Goal: Transaction & Acquisition: Purchase product/service

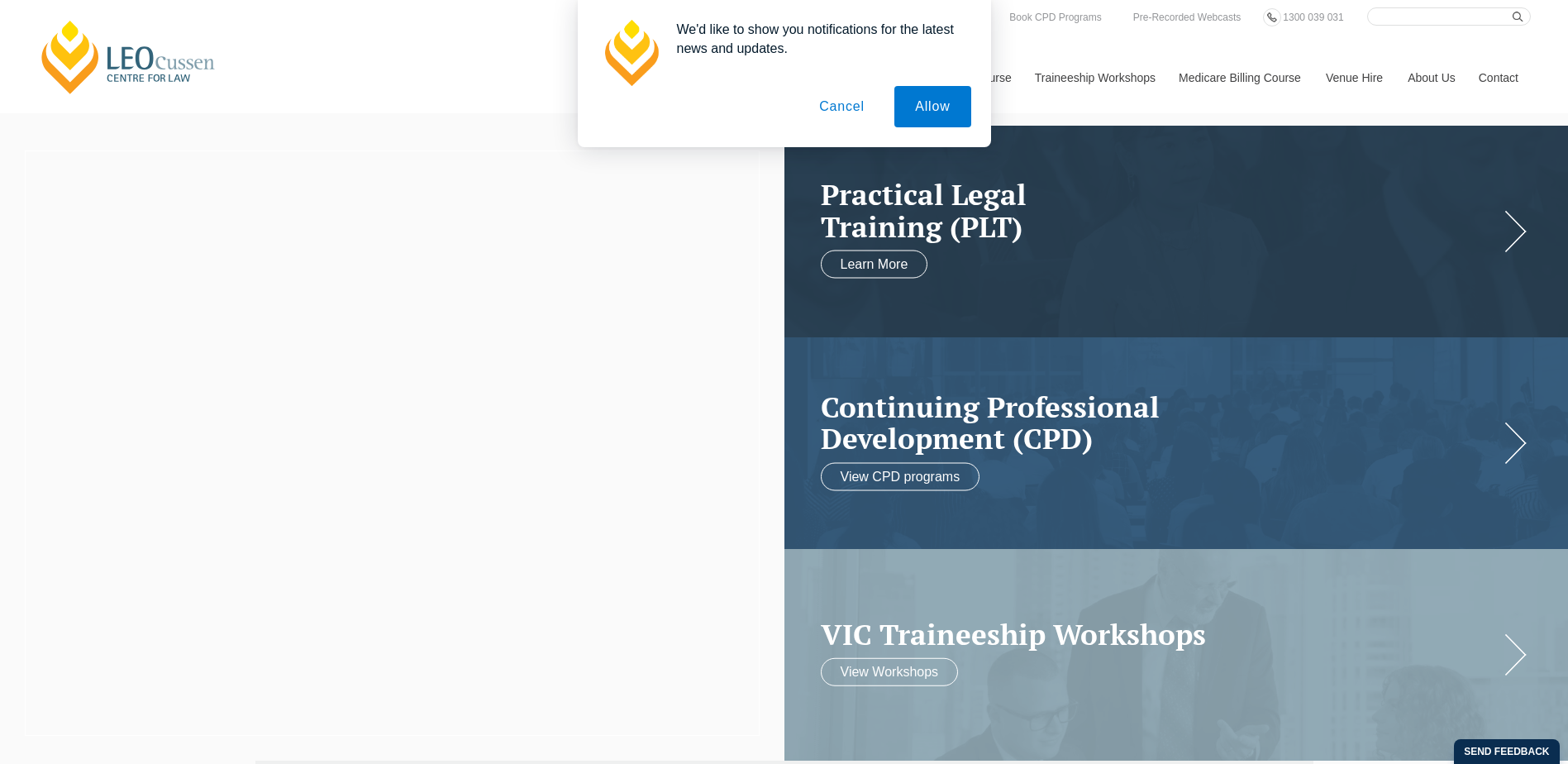
click at [847, 102] on button "Cancel" at bounding box center [841, 106] width 87 height 41
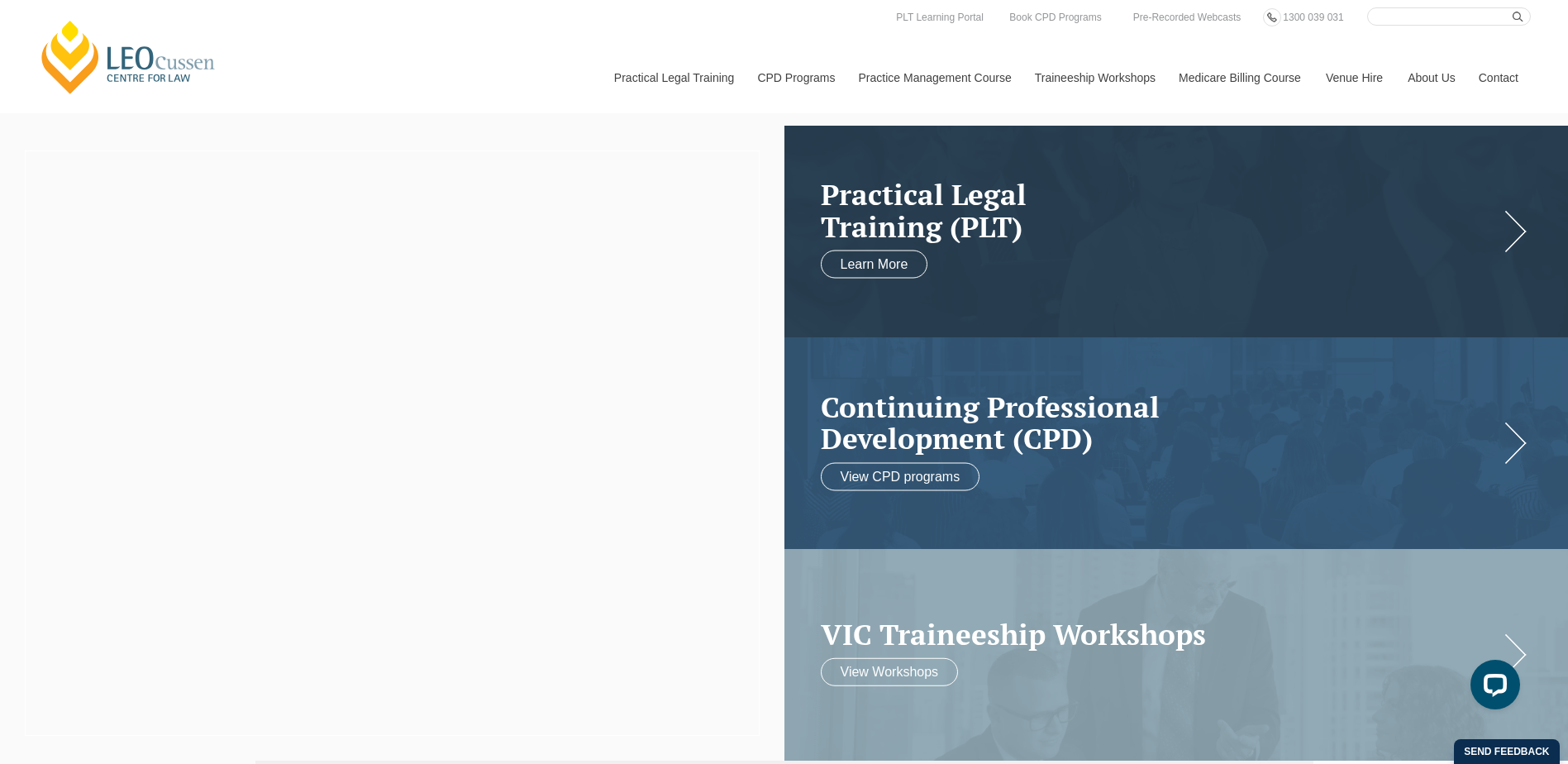
click at [1454, 19] on input "Search here" at bounding box center [1449, 17] width 164 height 19
type input "mastering delegation"
click at [1512, 8] on button "submit" at bounding box center [1521, 17] width 19 height 19
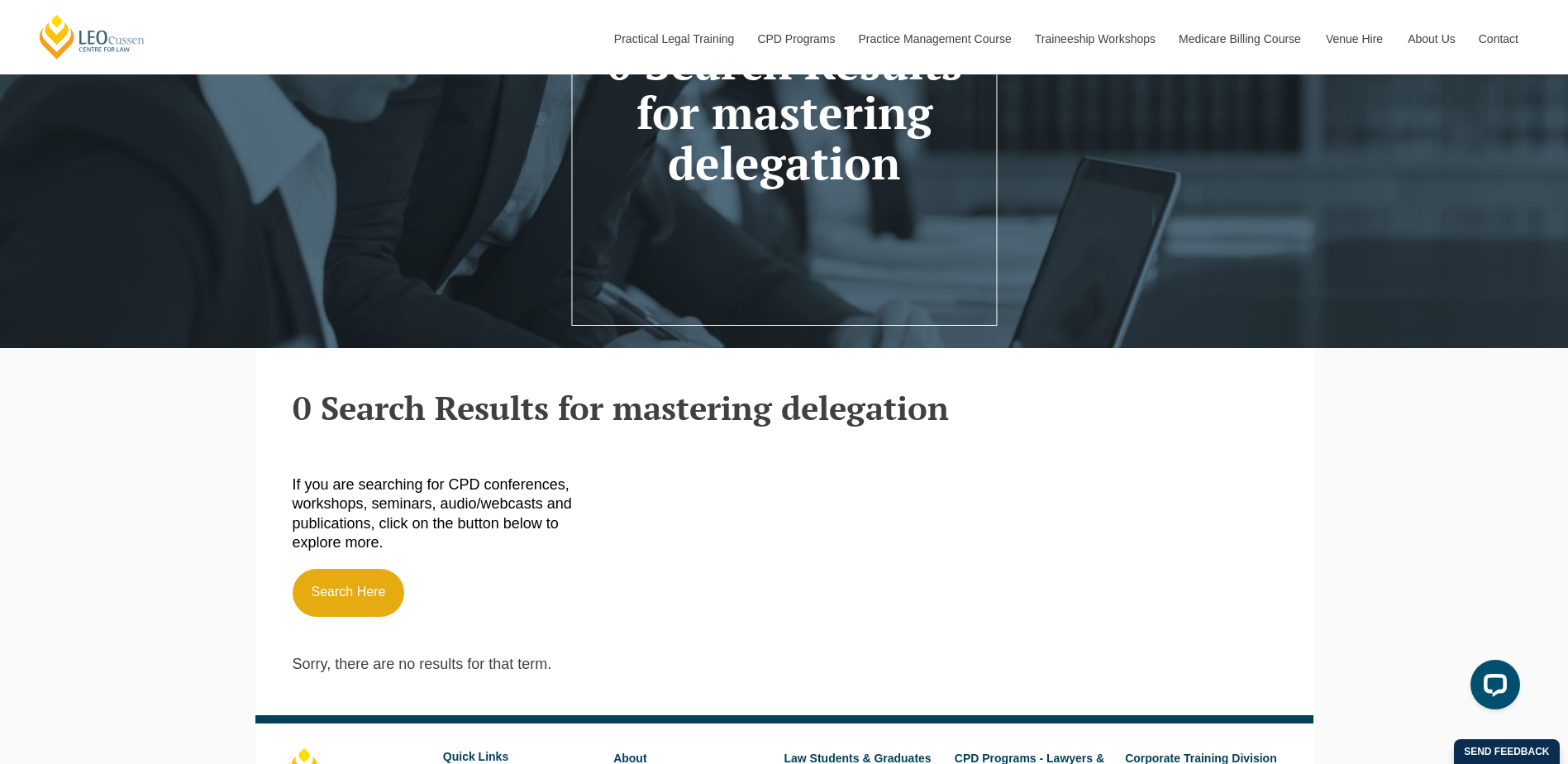
scroll to position [330, 0]
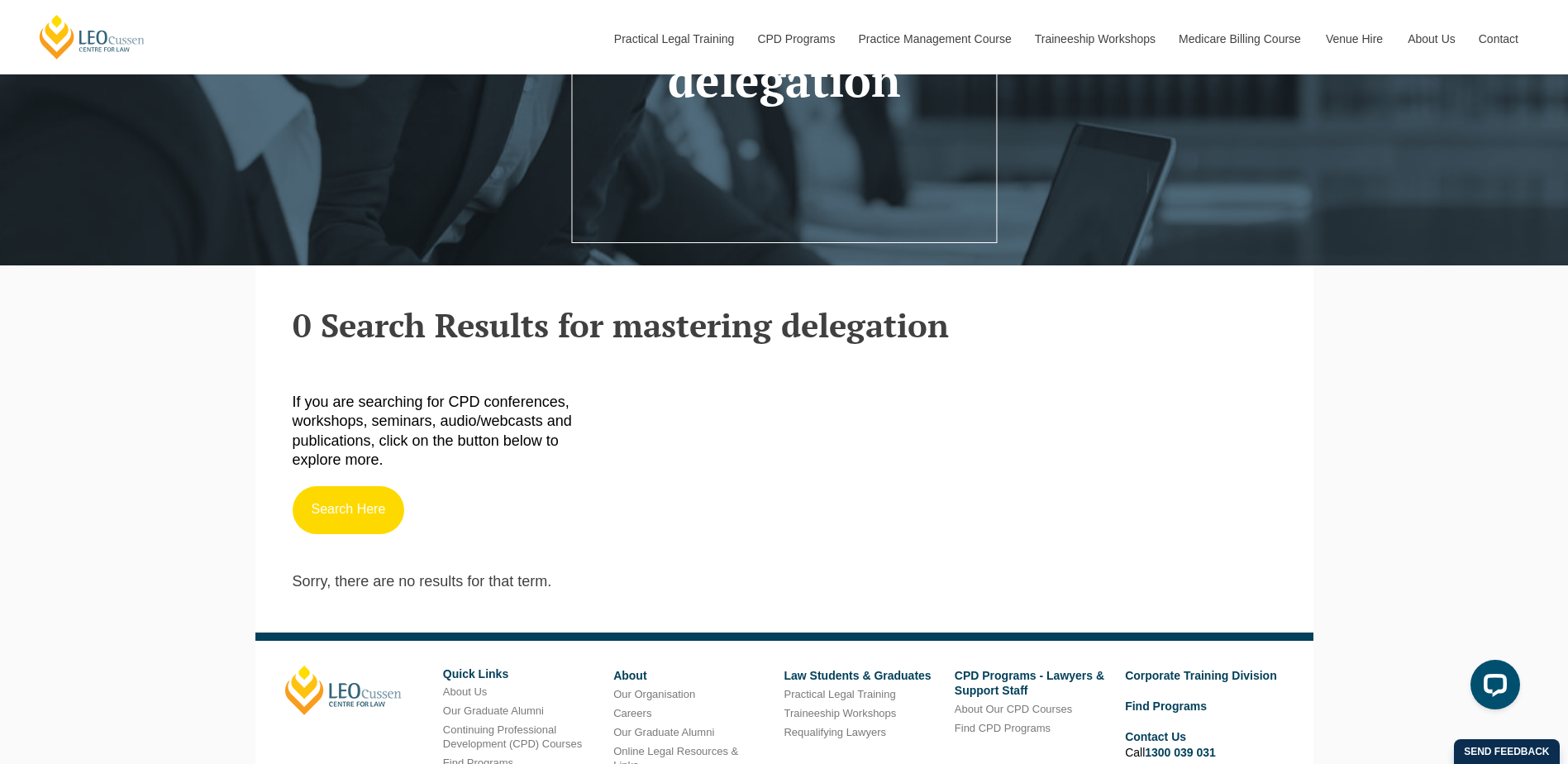
click at [346, 517] on link "Search Here" at bounding box center [348, 510] width 112 height 48
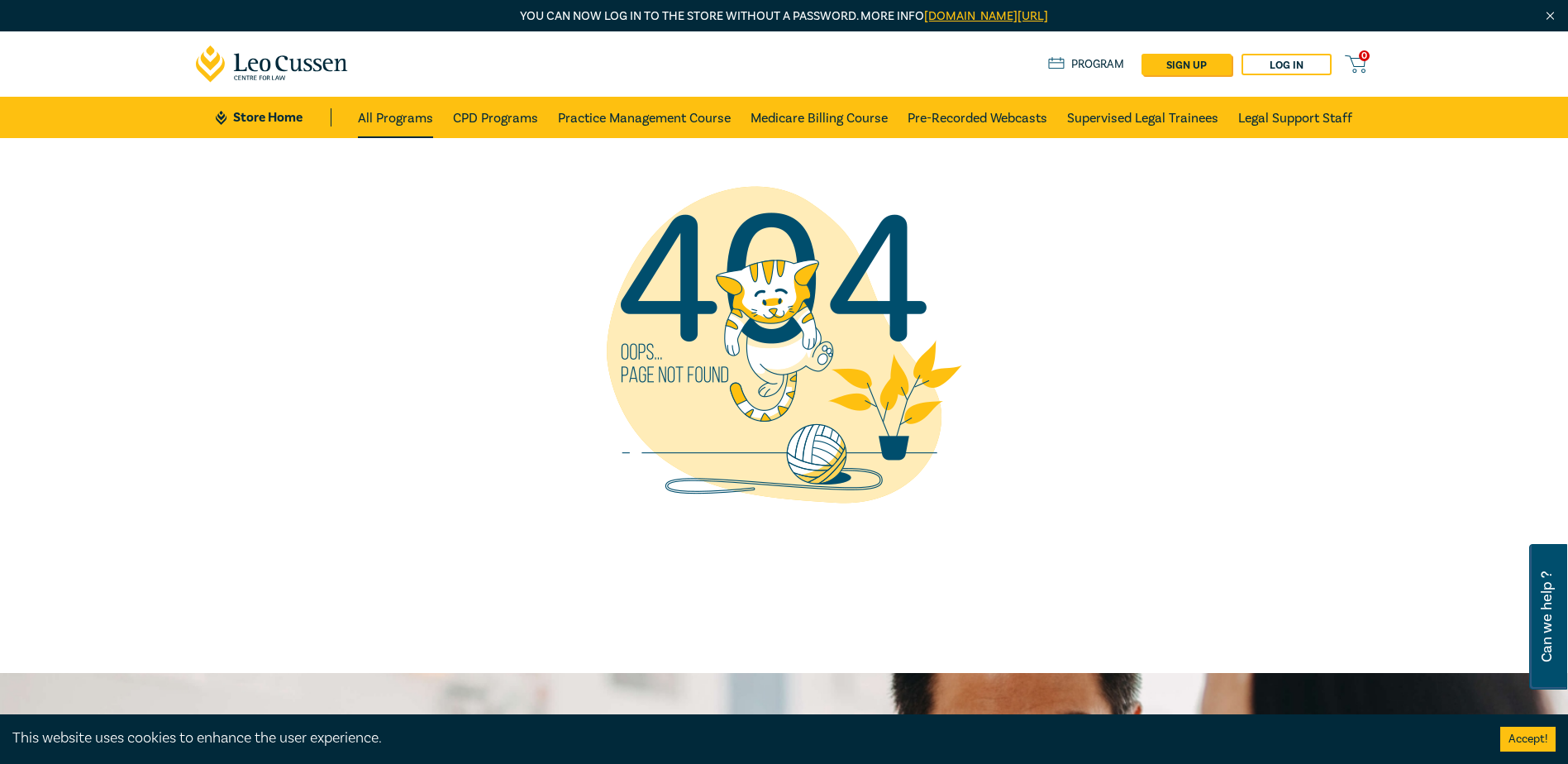
click at [366, 116] on link "All Programs" at bounding box center [395, 117] width 75 height 41
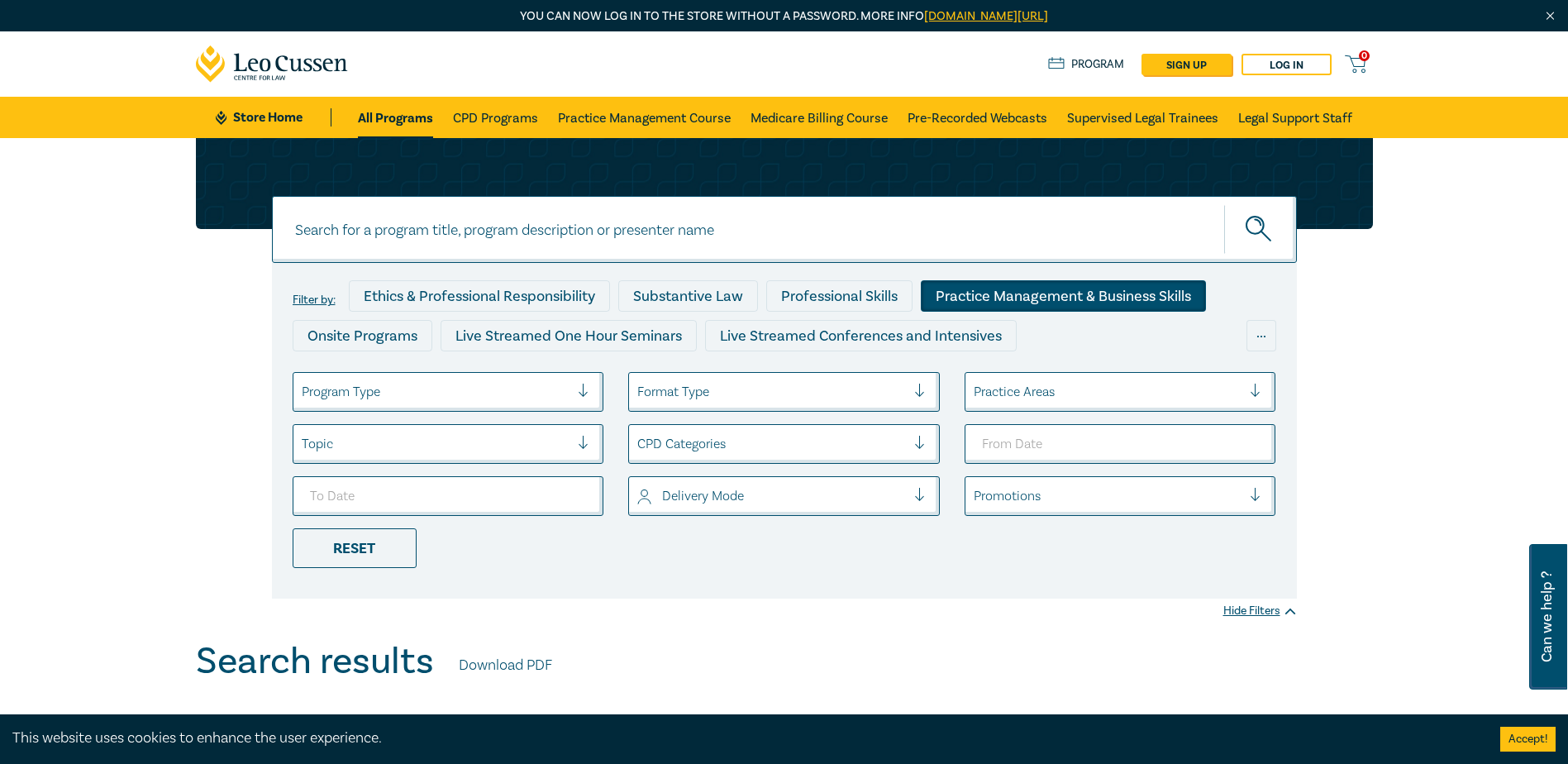
click at [986, 295] on div "Practice Management & Business Skills" at bounding box center [1063, 296] width 286 height 31
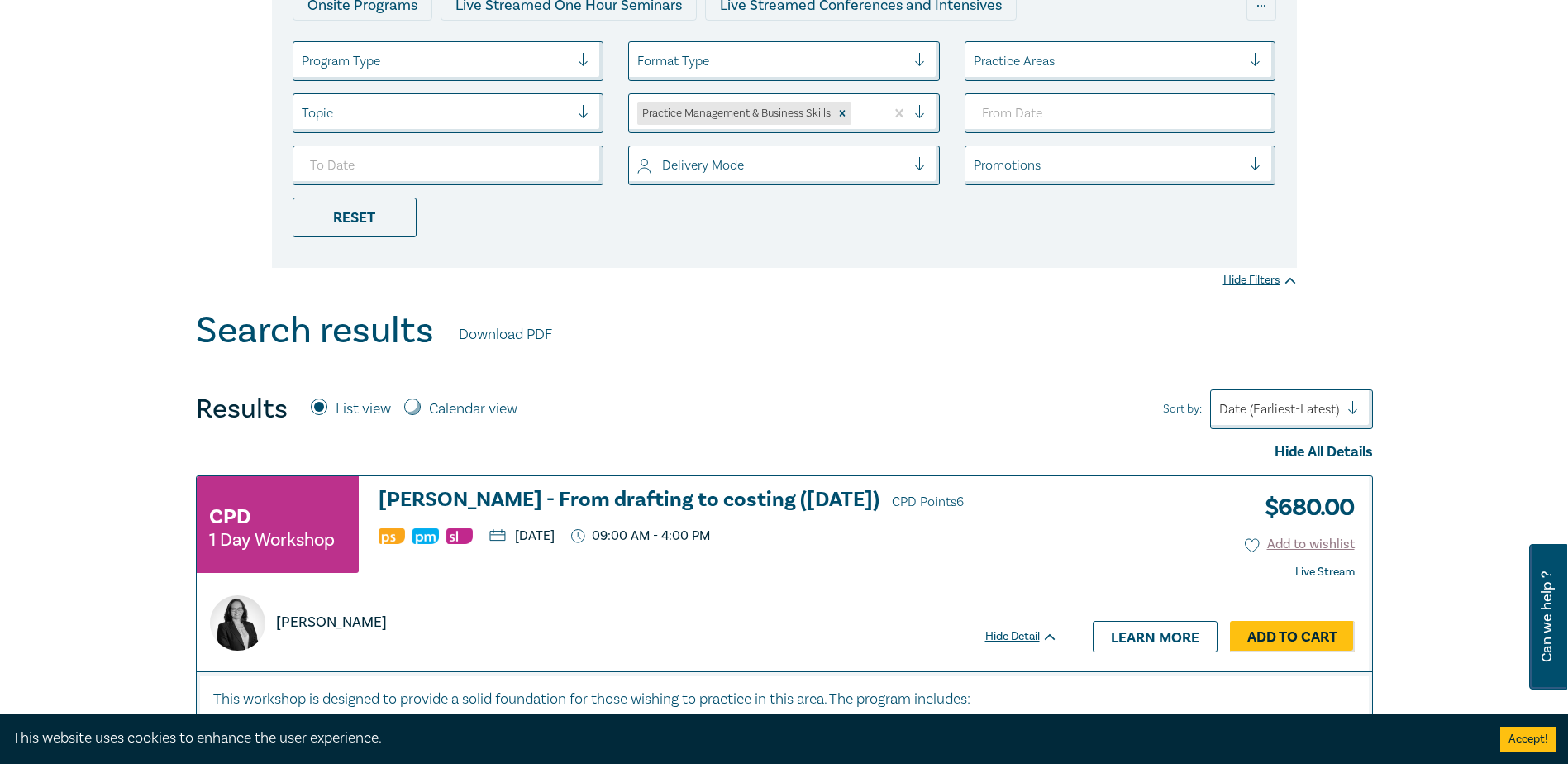
scroll to position [248, 0]
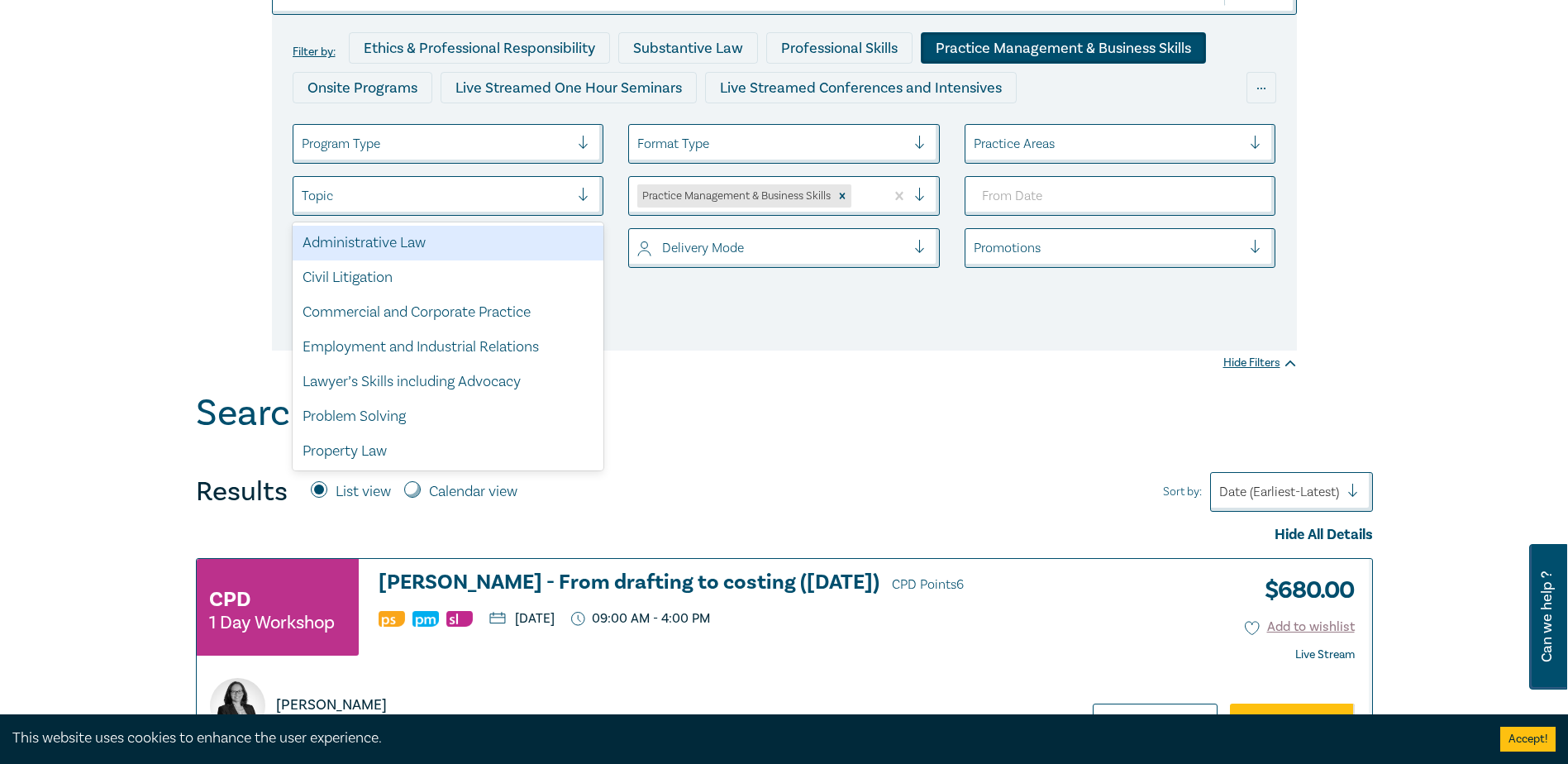
click at [510, 206] on div at bounding box center [437, 196] width 269 height 21
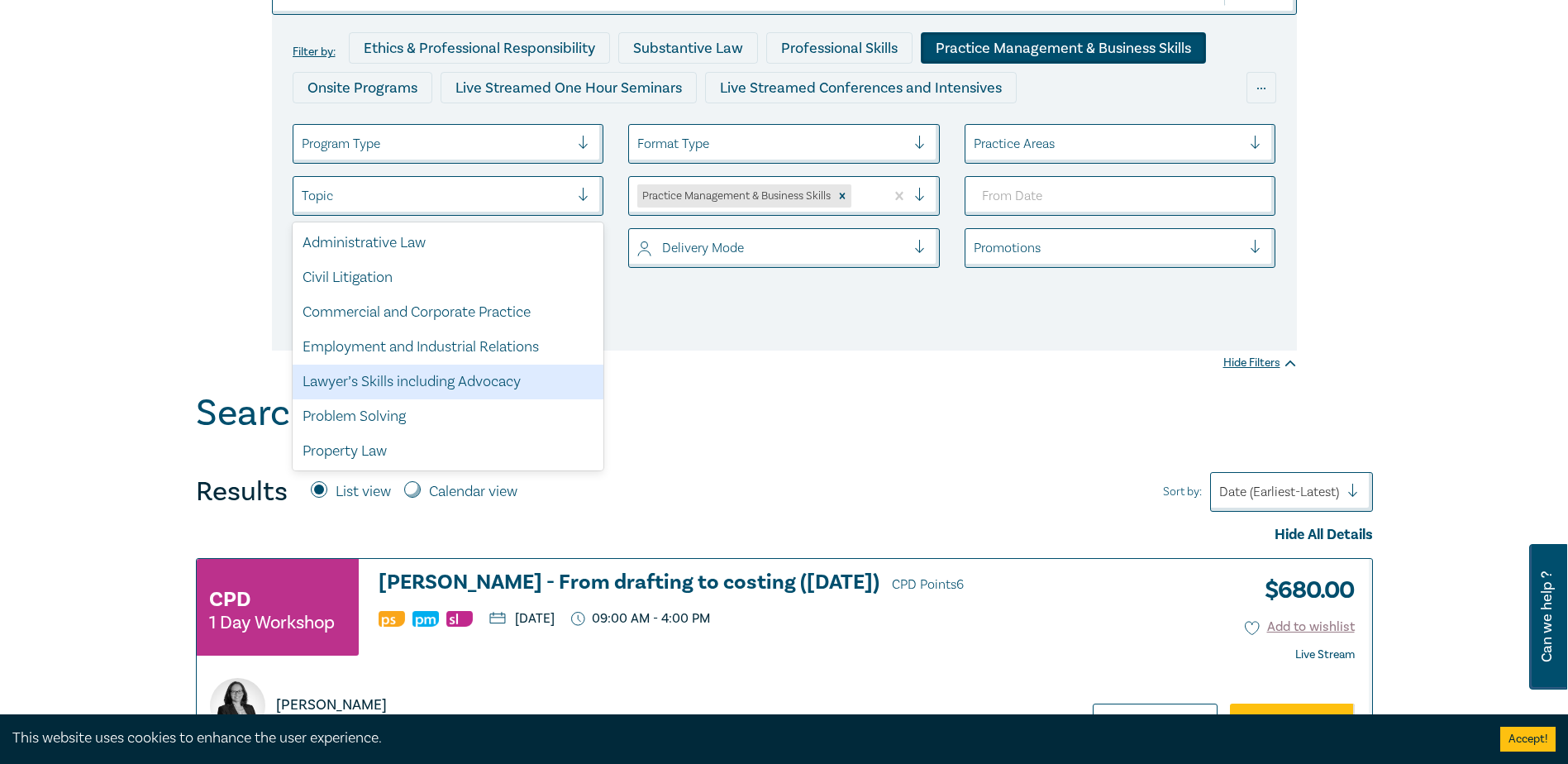
scroll to position [127, 0]
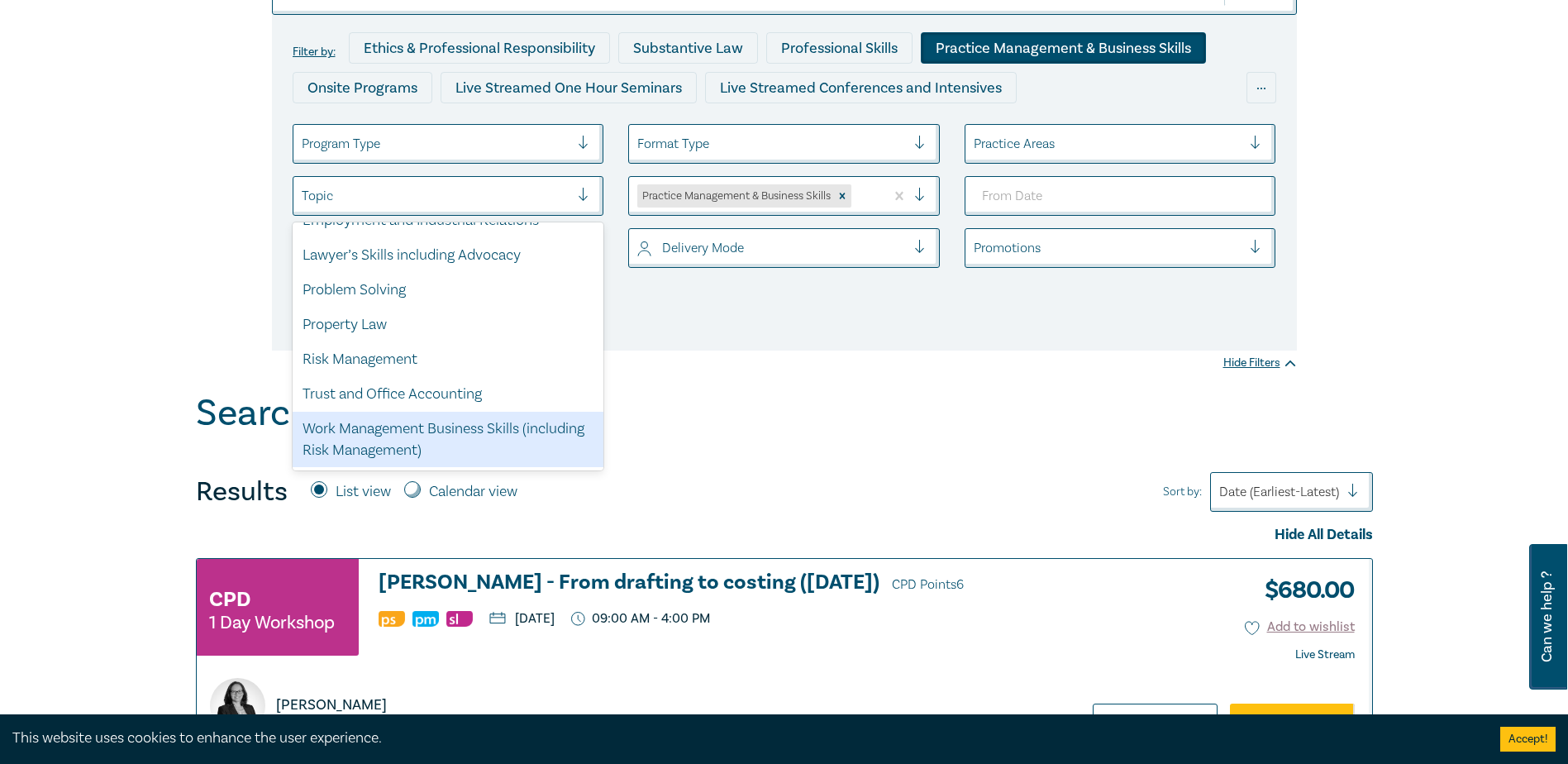
click at [405, 435] on div "Work Management Business Skills (including Risk Management)" at bounding box center [448, 439] width 312 height 57
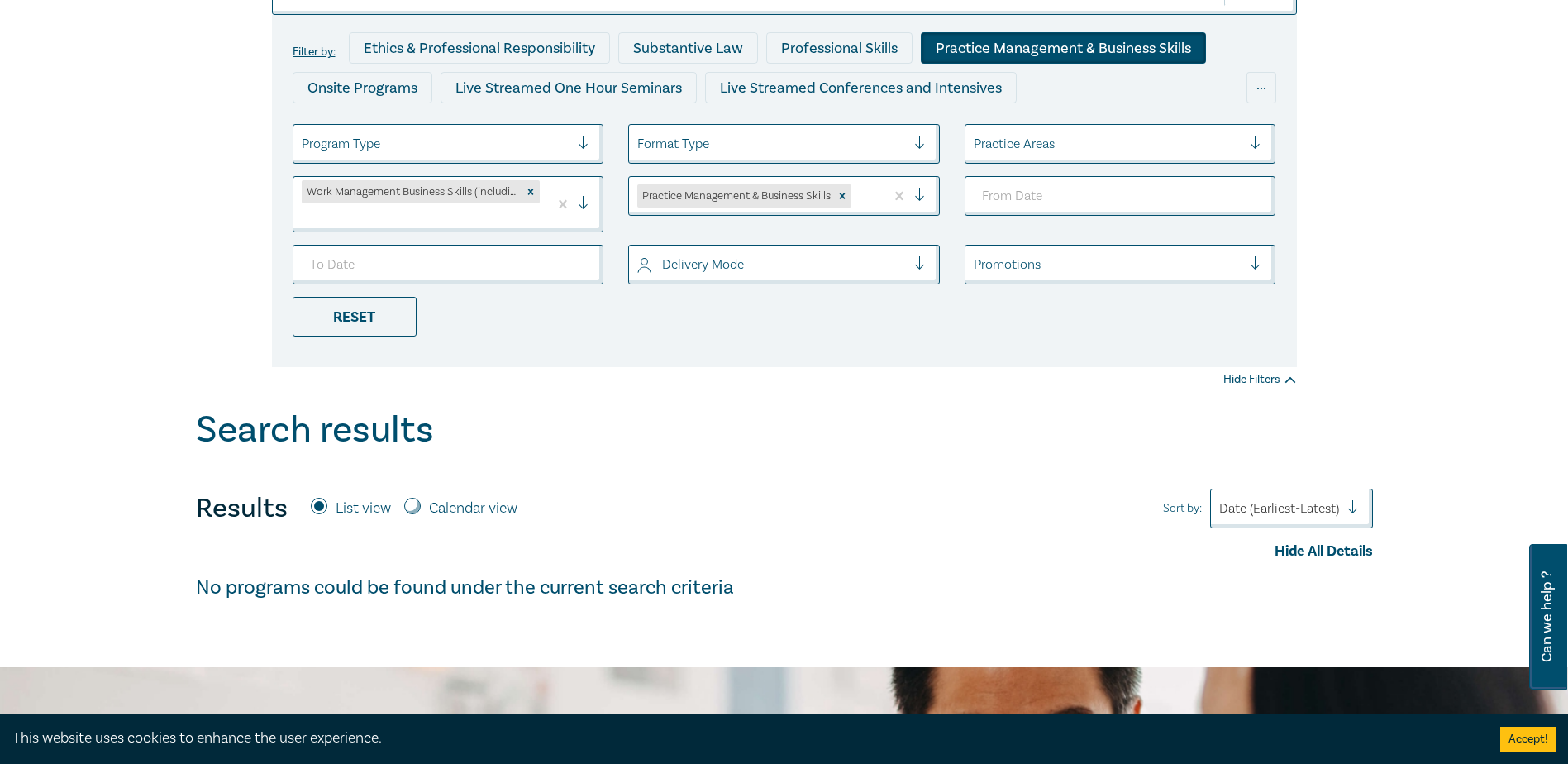
click at [1189, 239] on ul "Program Type Format Type Practice Areas Work Management Business Skills (includ…" at bounding box center [784, 230] width 1009 height 212
click at [1189, 247] on div "Promotions" at bounding box center [1121, 264] width 312 height 40
click at [1187, 258] on div at bounding box center [1108, 264] width 269 height 21
click at [726, 350] on div "Filter by: Ethics & Professional Responsibility Substantive Law Professional Sk…" at bounding box center [784, 190] width 1025 height 352
click at [843, 196] on icon "Remove Practice Management & Business Skills" at bounding box center [842, 196] width 12 height 12
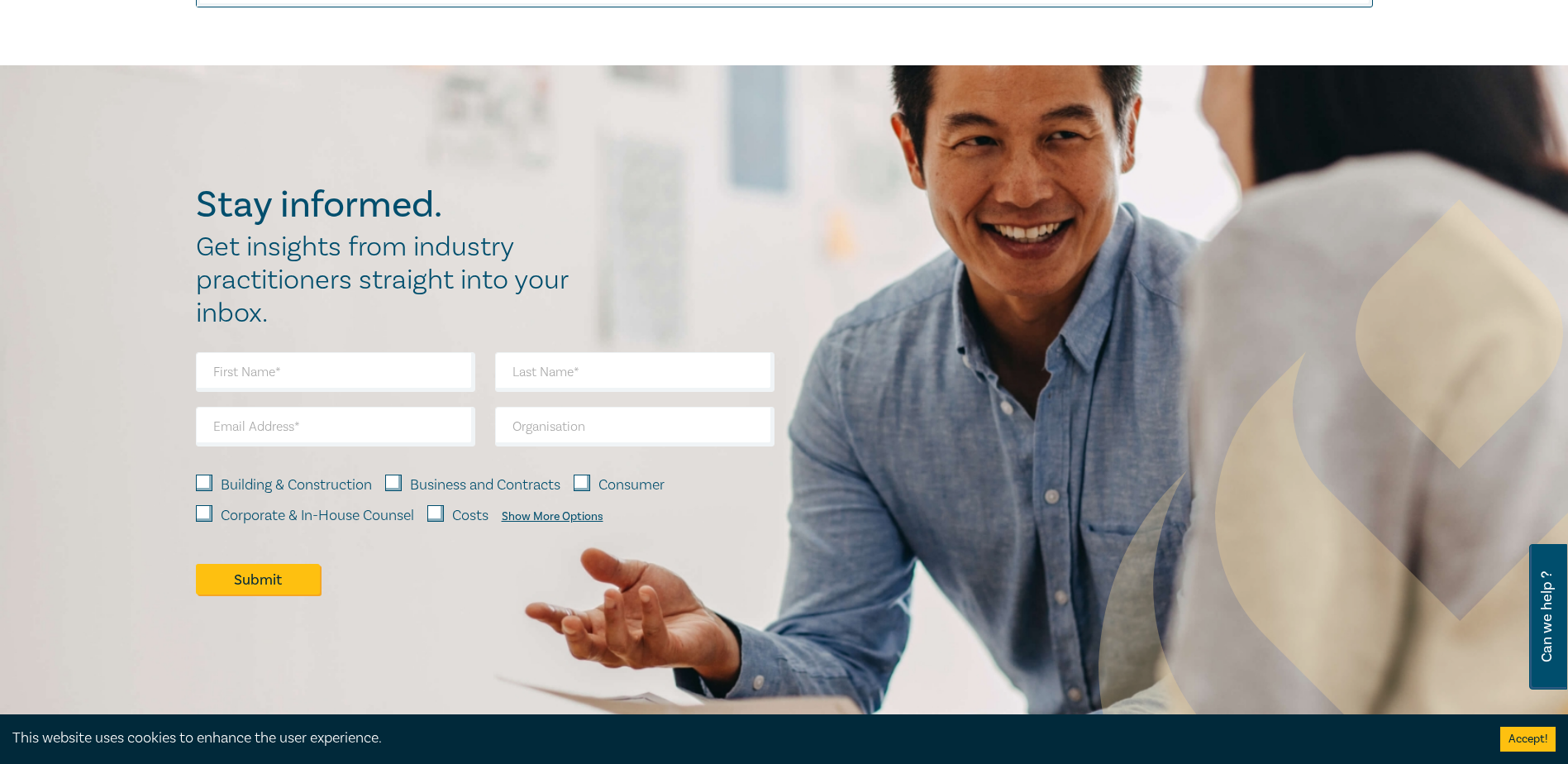
scroll to position [1240, 0]
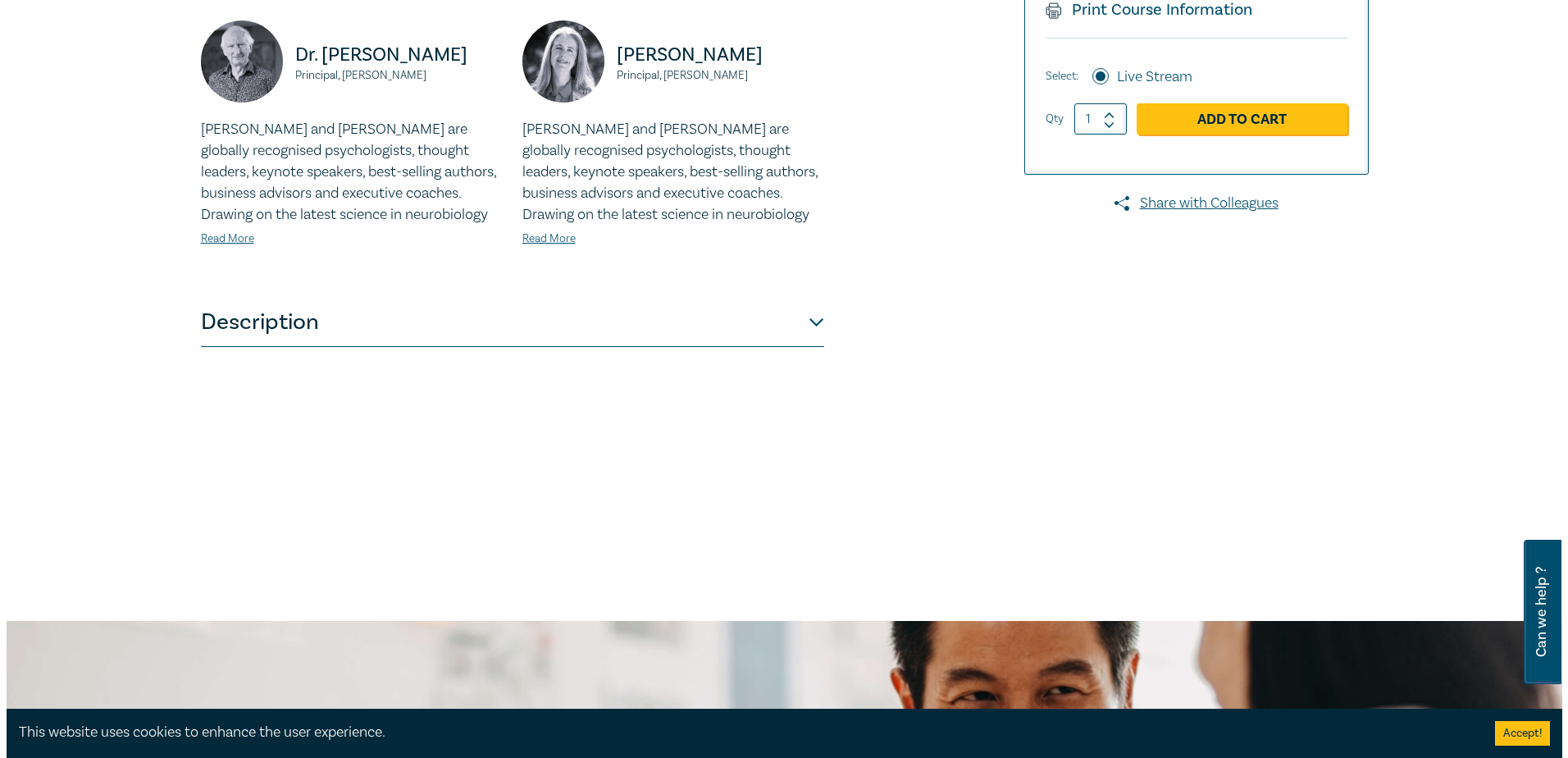
scroll to position [82, 0]
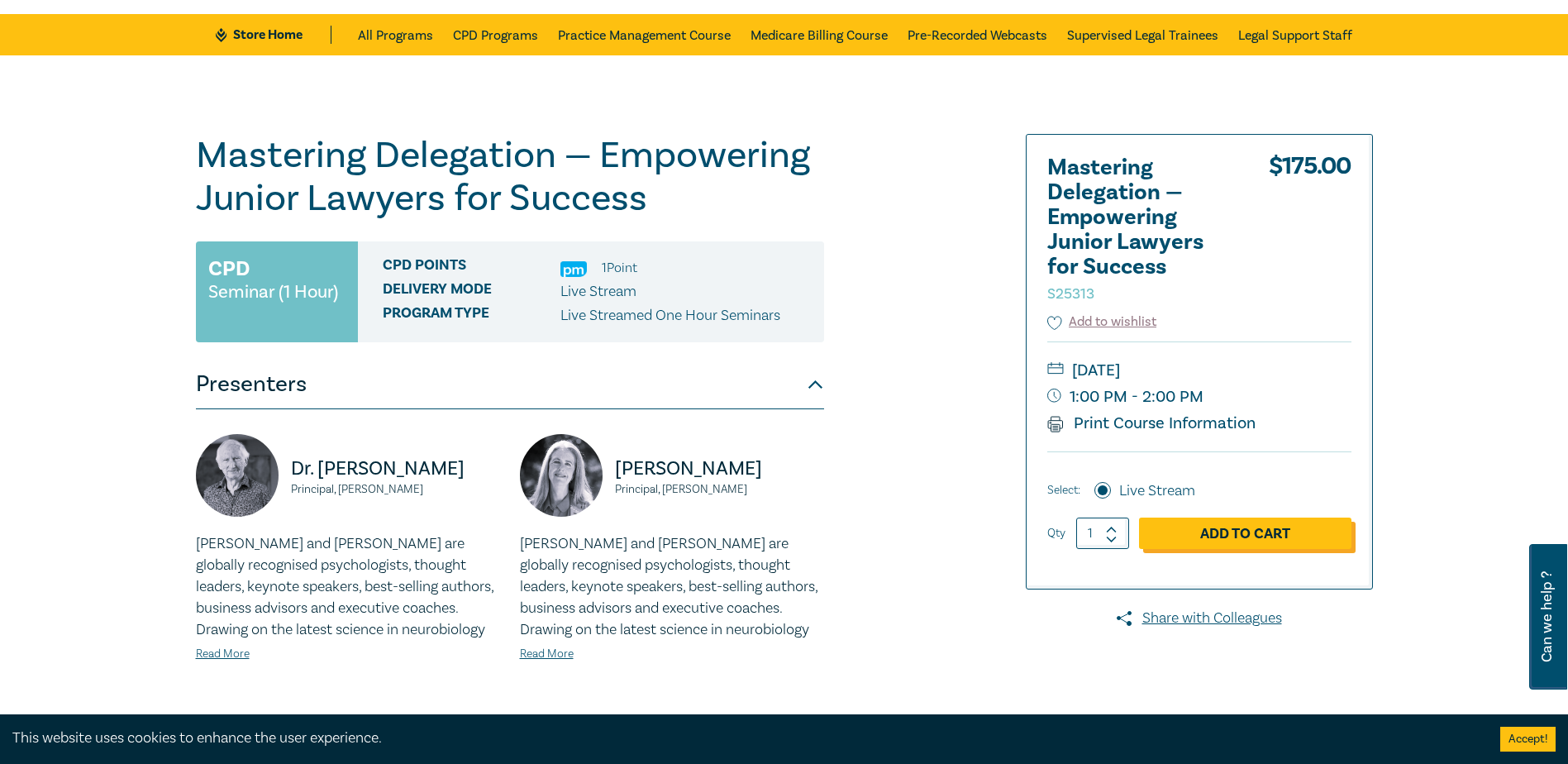
click at [1187, 529] on link "Add to Cart" at bounding box center [1245, 533] width 212 height 31
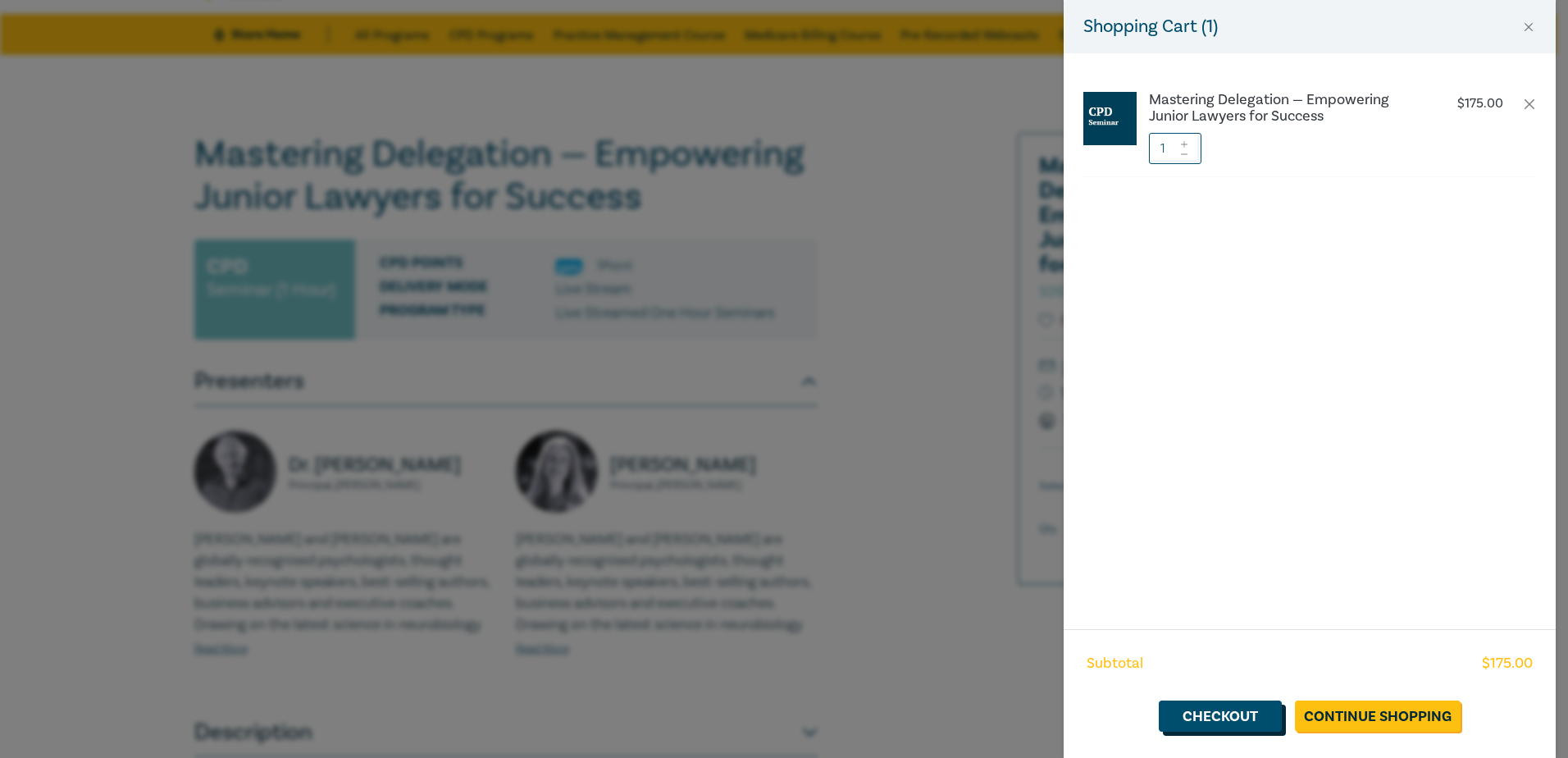
click at [1231, 719] on link "Checkout" at bounding box center [1219, 715] width 123 height 31
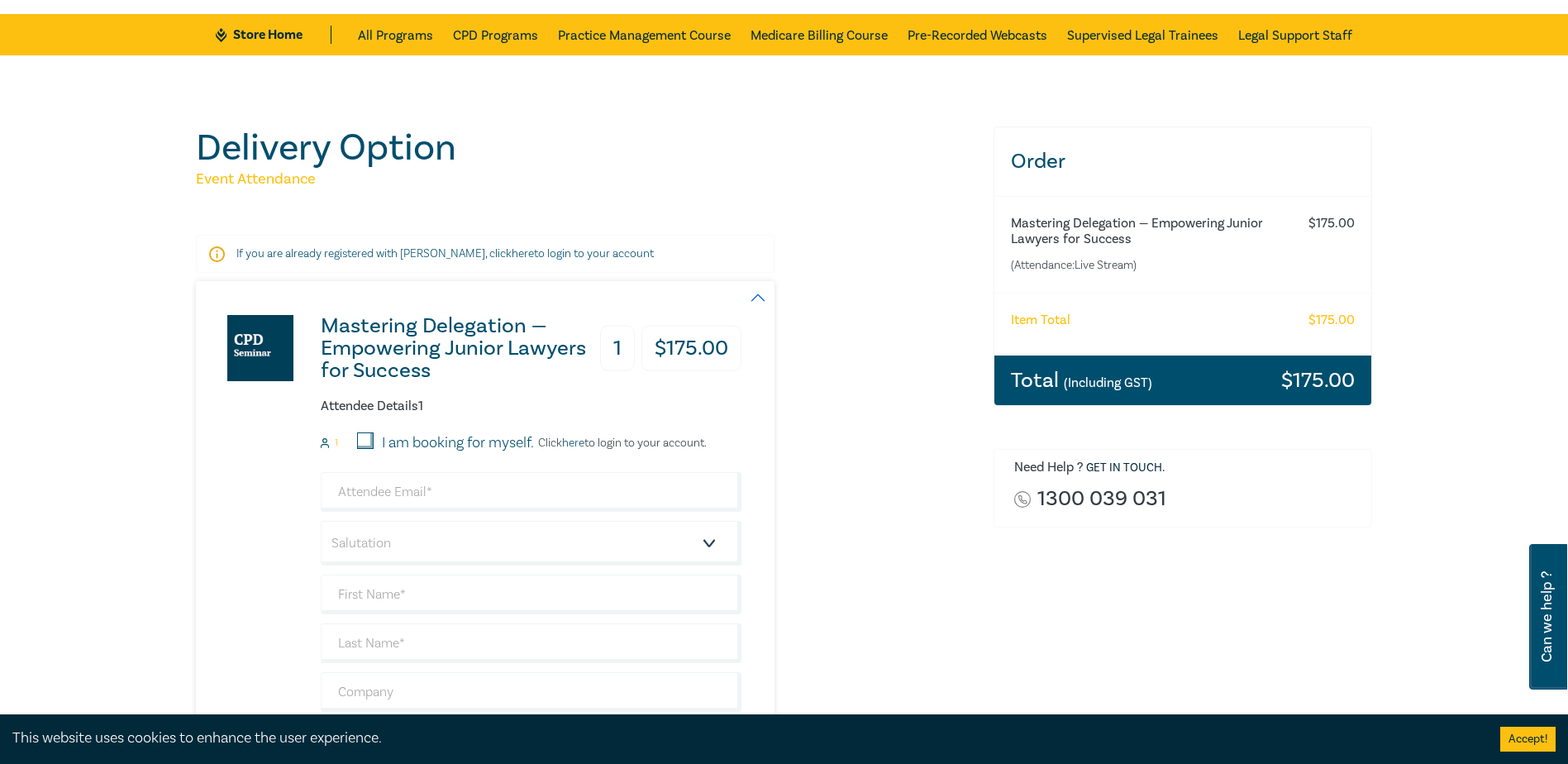
scroll to position [166, 0]
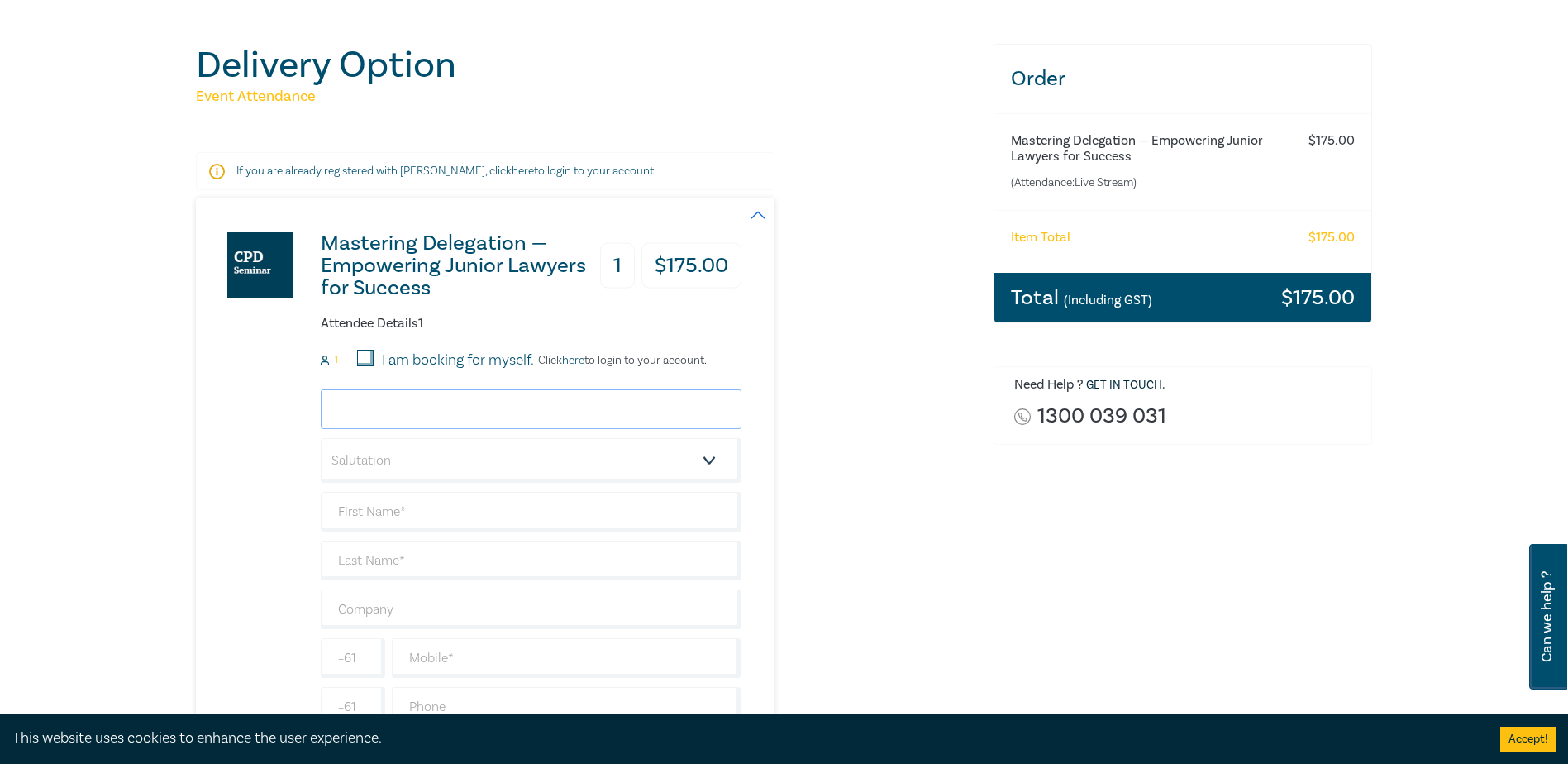
click at [395, 415] on input "email" at bounding box center [531, 408] width 421 height 40
drag, startPoint x: 449, startPoint y: 411, endPoint x: 188, endPoint y: 411, distance: 261.0
click at [188, 411] on div "Delivery Option Event Attendance If you are already registered with Leo Cussen,…" at bounding box center [585, 467] width 797 height 846
paste input "Can you please protect $1,485 from Evgenia Gustova for 50% of Christine Lethbri…"
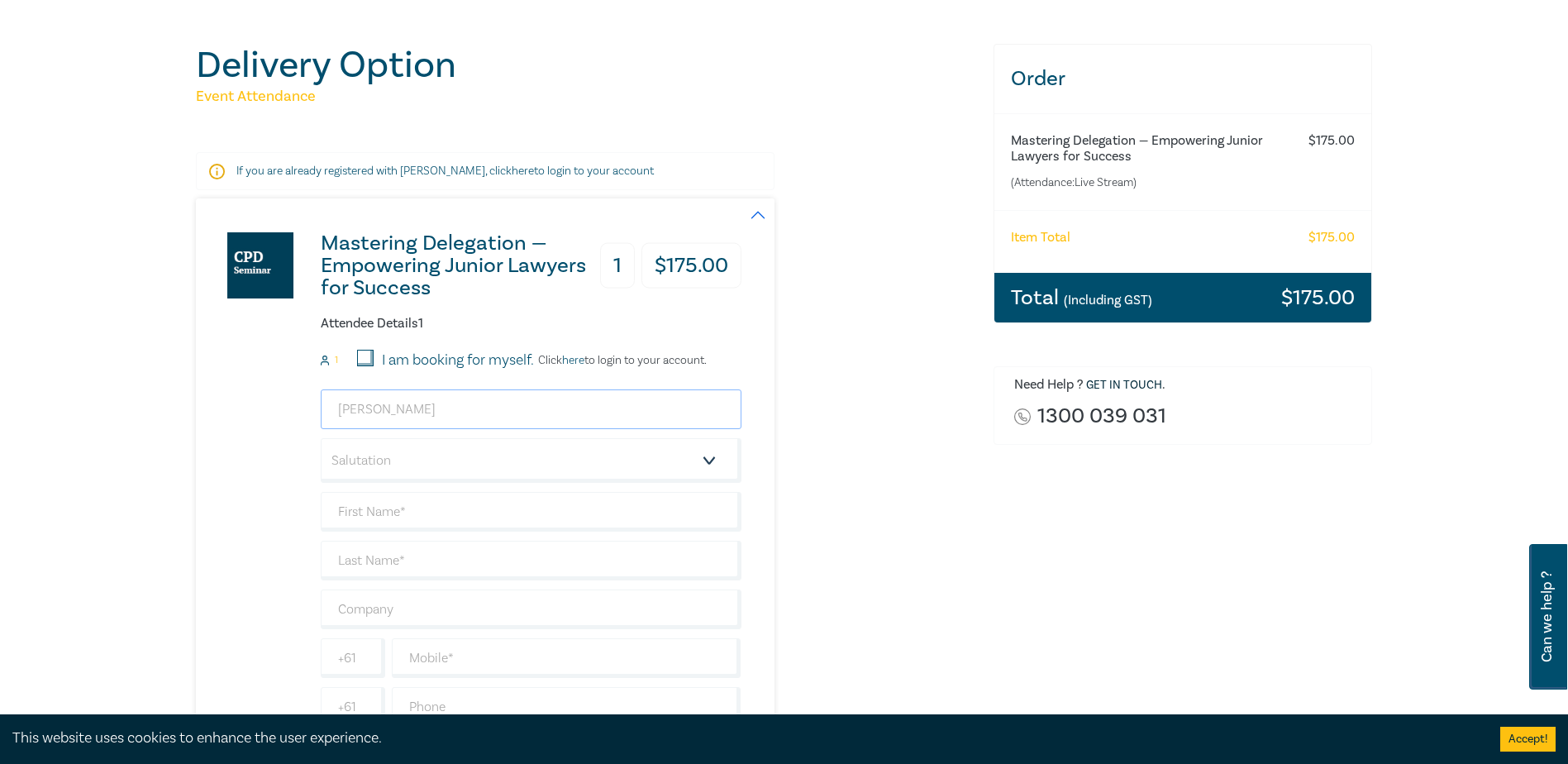
click at [395, 411] on input "sara" at bounding box center [531, 408] width 421 height 40
drag, startPoint x: 403, startPoint y: 408, endPoint x: 253, endPoint y: 411, distance: 150.0
click at [253, 411] on div "Mastering Delegation — Empowering Junior Lawyers for Success 1 $ 175.00 Attende…" at bounding box center [469, 481] width 546 height 566
paste input ".taylor@pearsonslawyers.com.au"
type input "sara.taylor@pearsonslawyers.com.au"
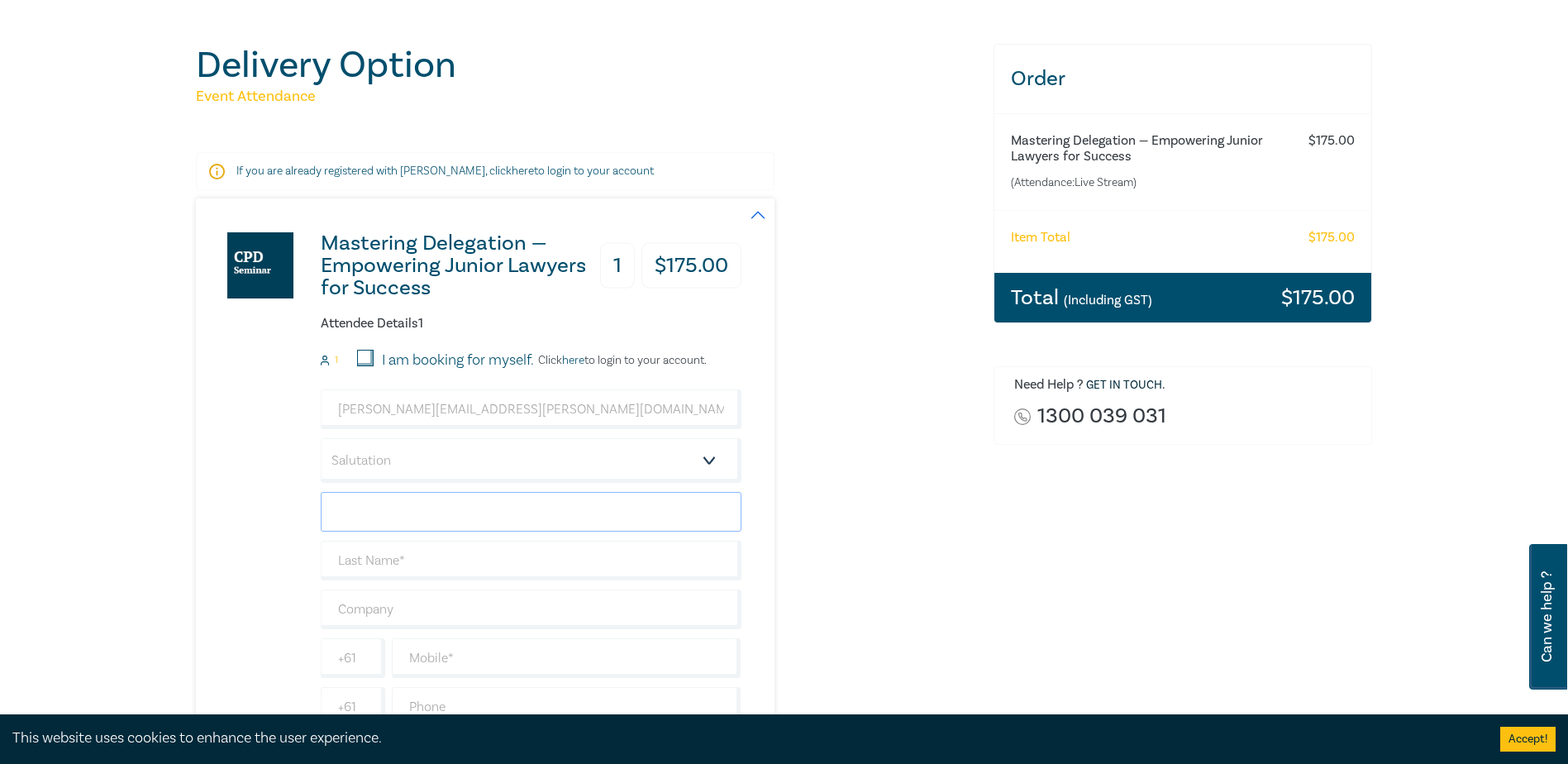
click at [439, 505] on input "text" at bounding box center [531, 512] width 421 height 40
type input "Sara"
type input "Taylor"
drag, startPoint x: 491, startPoint y: 610, endPoint x: 498, endPoint y: 602, distance: 10.6
click at [491, 610] on input "text" at bounding box center [531, 609] width 421 height 40
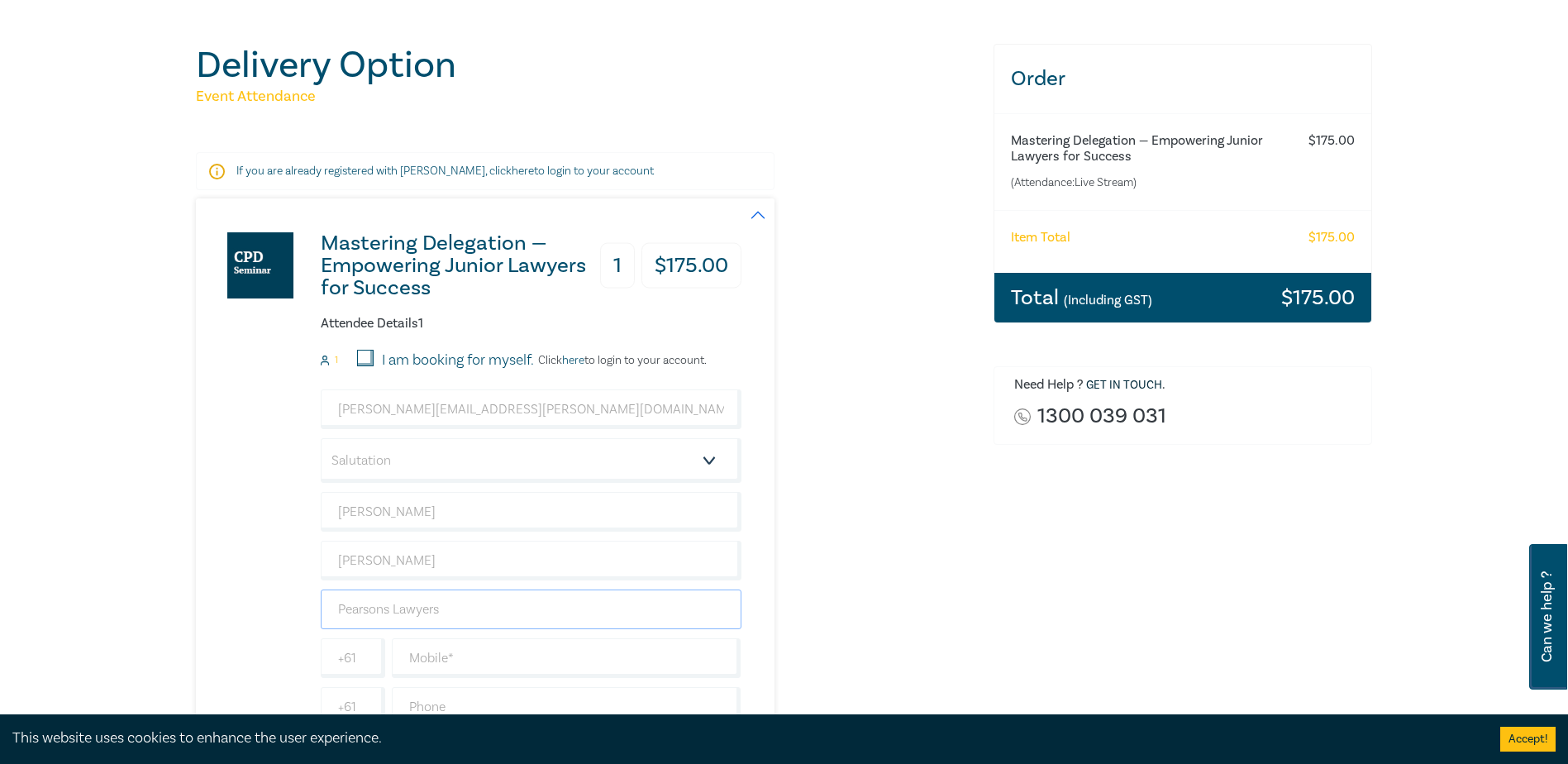
type input "Pearsons Lawyers"
click at [785, 580] on div "Mastering Delegation — Empowering Junior Lawyers for Success 1 $ 175.00 Attende…" at bounding box center [585, 481] width 778 height 566
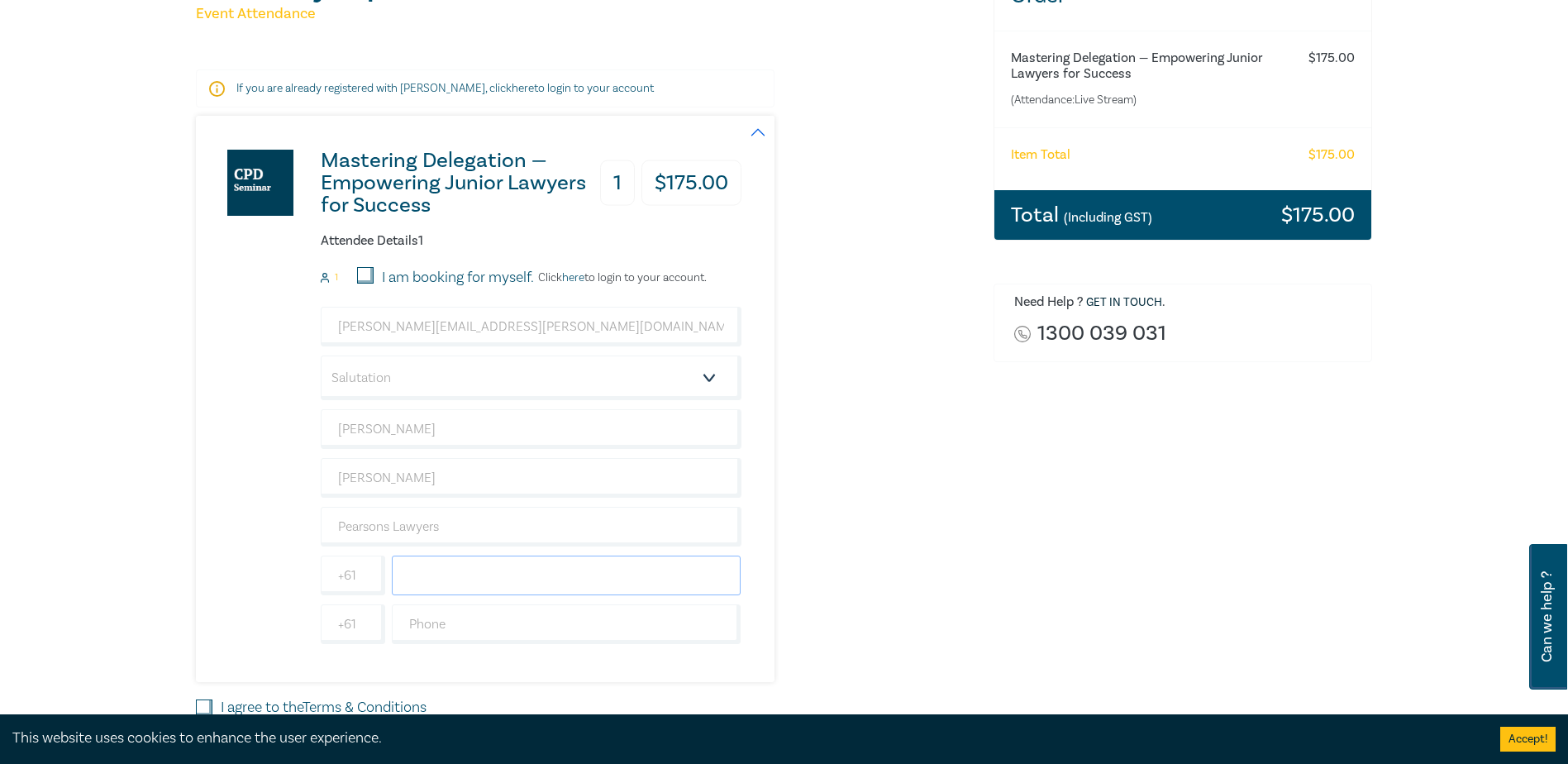
click at [424, 571] on input "text" at bounding box center [566, 575] width 350 height 40
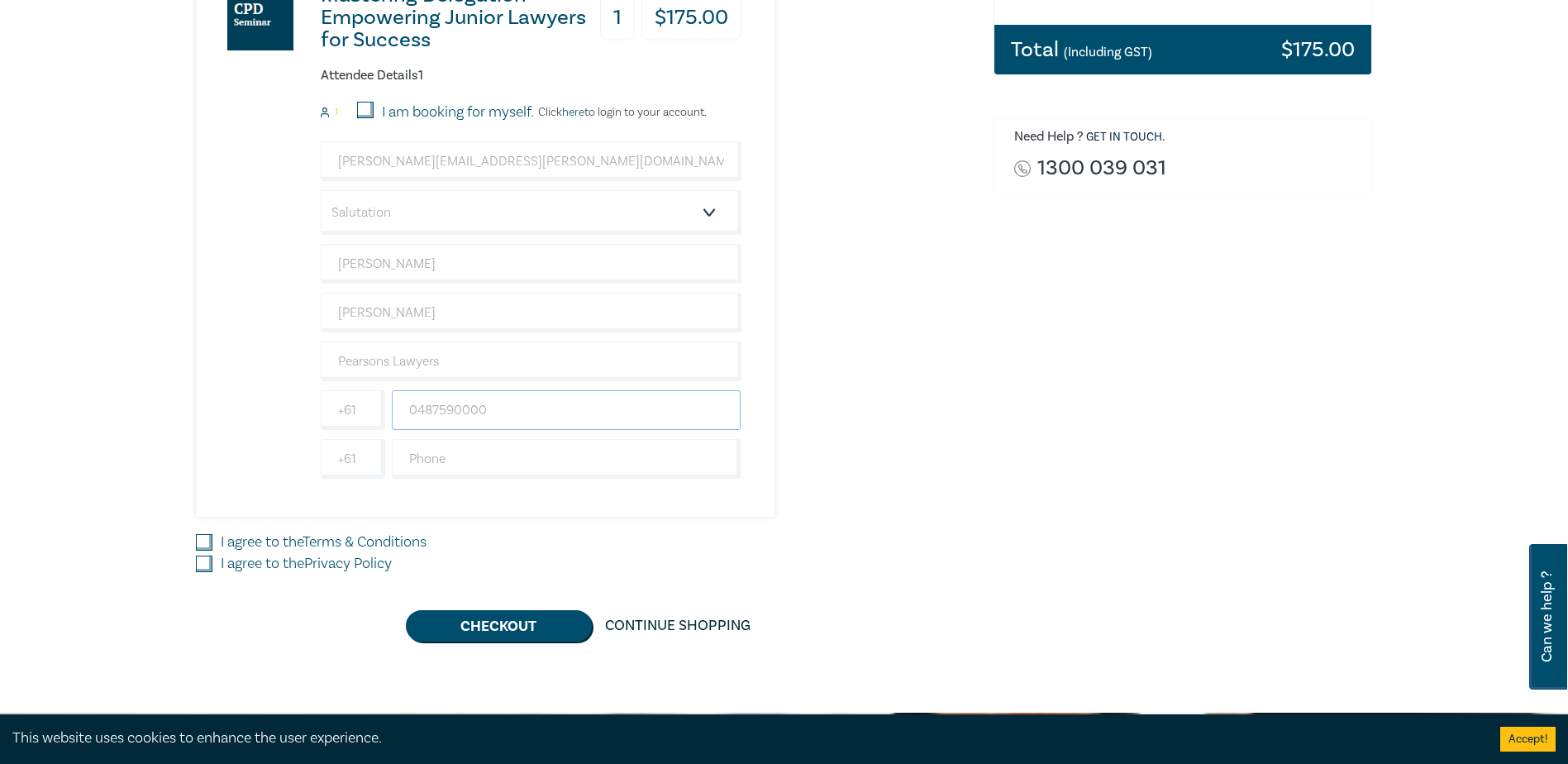
type input "0487590000"
click at [210, 542] on input "I agree to the Terms & Conditions" at bounding box center [204, 542] width 17 height 17
checkbox input "true"
click at [209, 564] on input "I agree to the Privacy Policy" at bounding box center [204, 563] width 17 height 17
checkbox input "true"
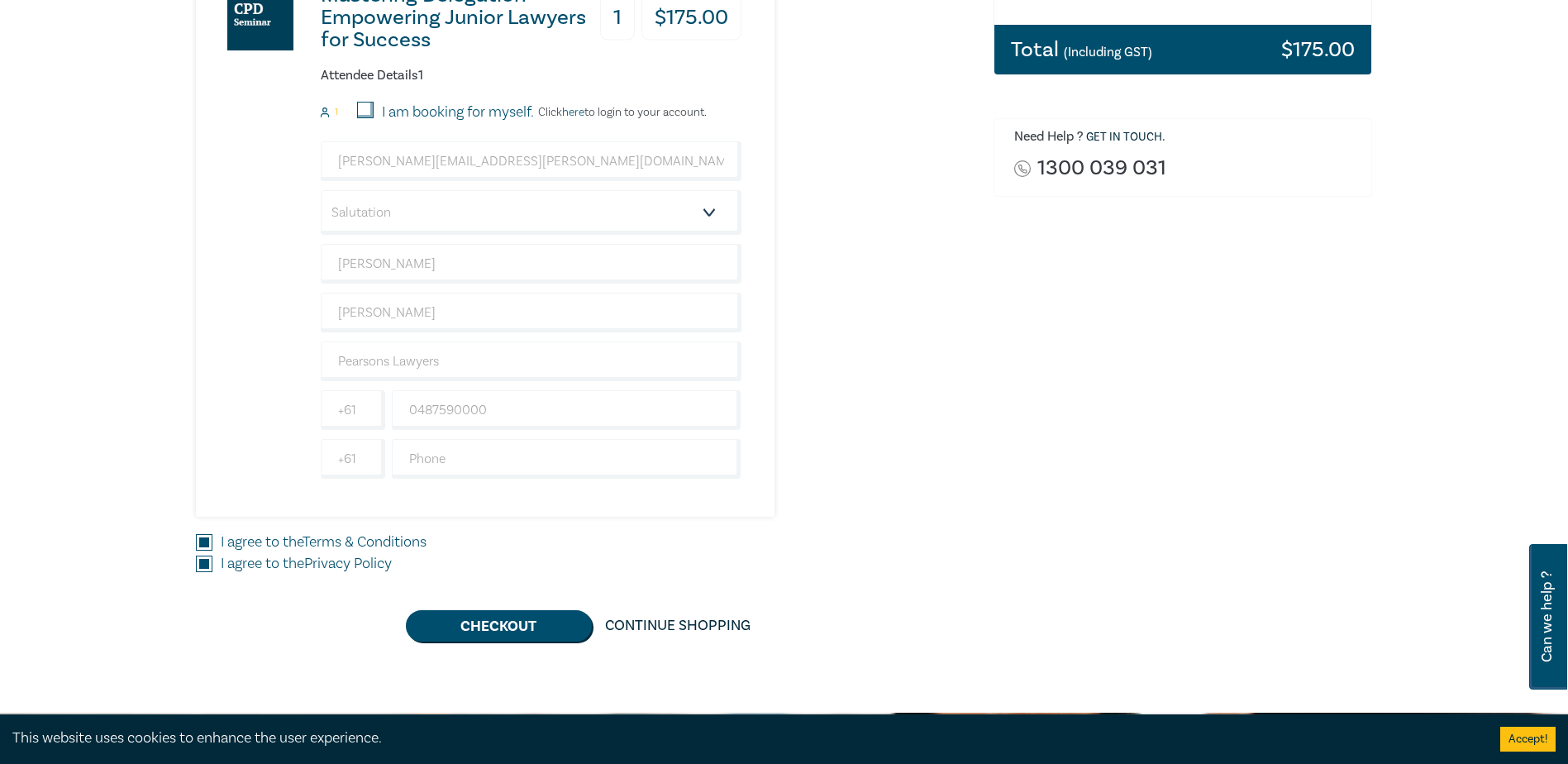
scroll to position [496, 0]
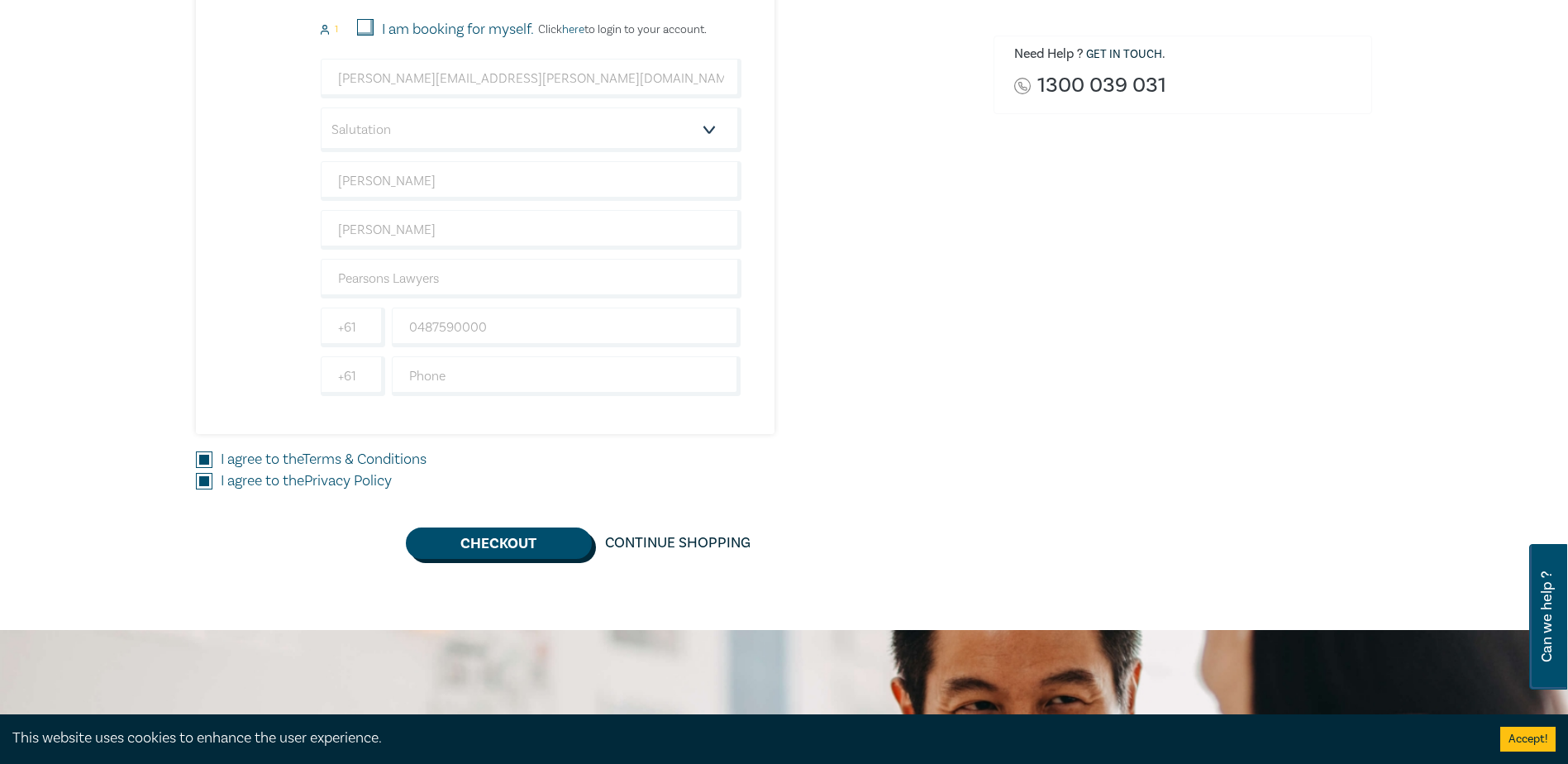
click at [463, 540] on button "Checkout" at bounding box center [498, 543] width 186 height 31
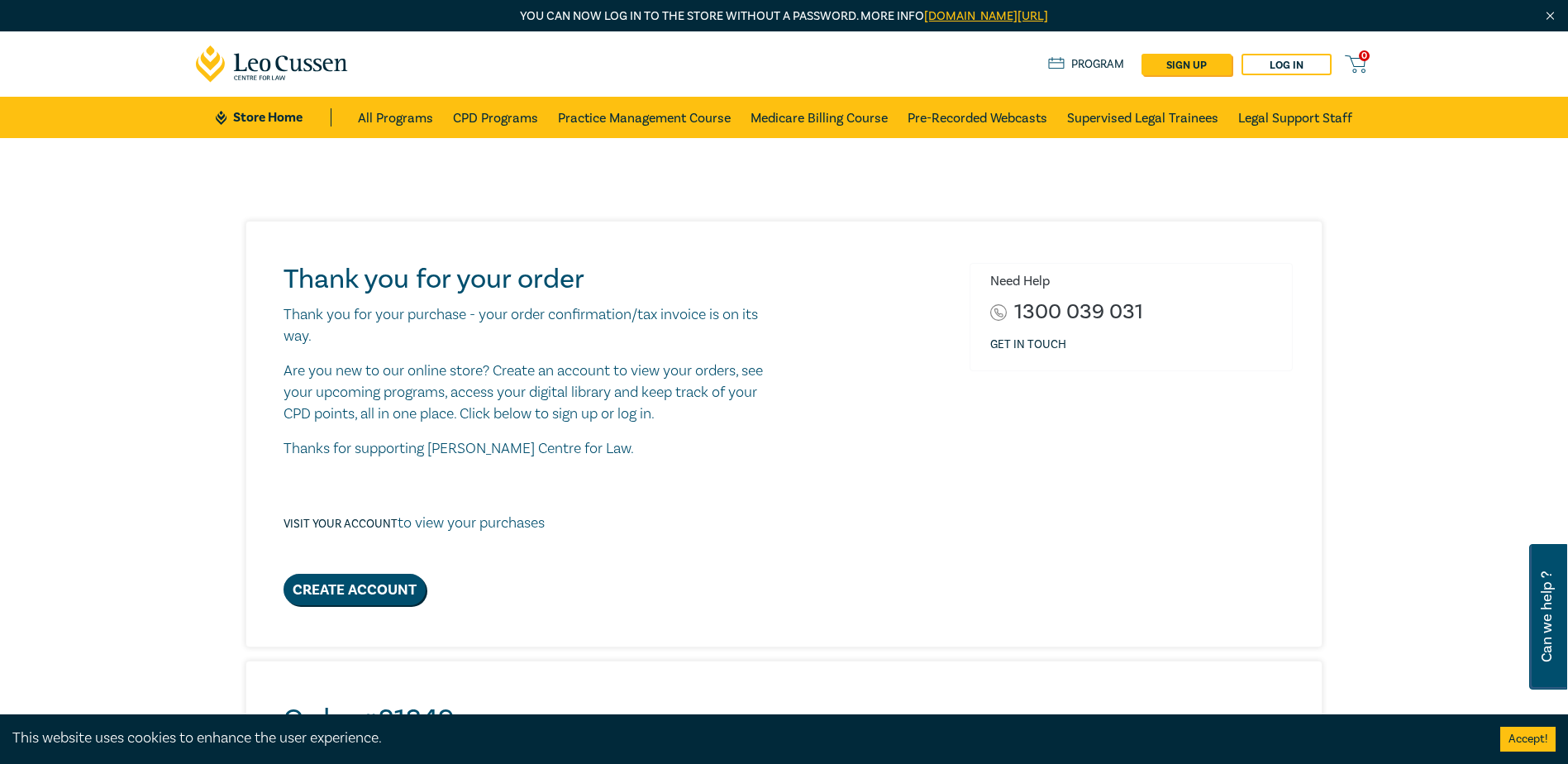
drag, startPoint x: 61, startPoint y: 445, endPoint x: 29, endPoint y: 428, distance: 36.2
click at [61, 445] on div "Thank you for your order Thank you for your purchase - your order confirmation/…" at bounding box center [784, 746] width 1568 height 1216
